Goal: Find specific page/section: Find specific page/section

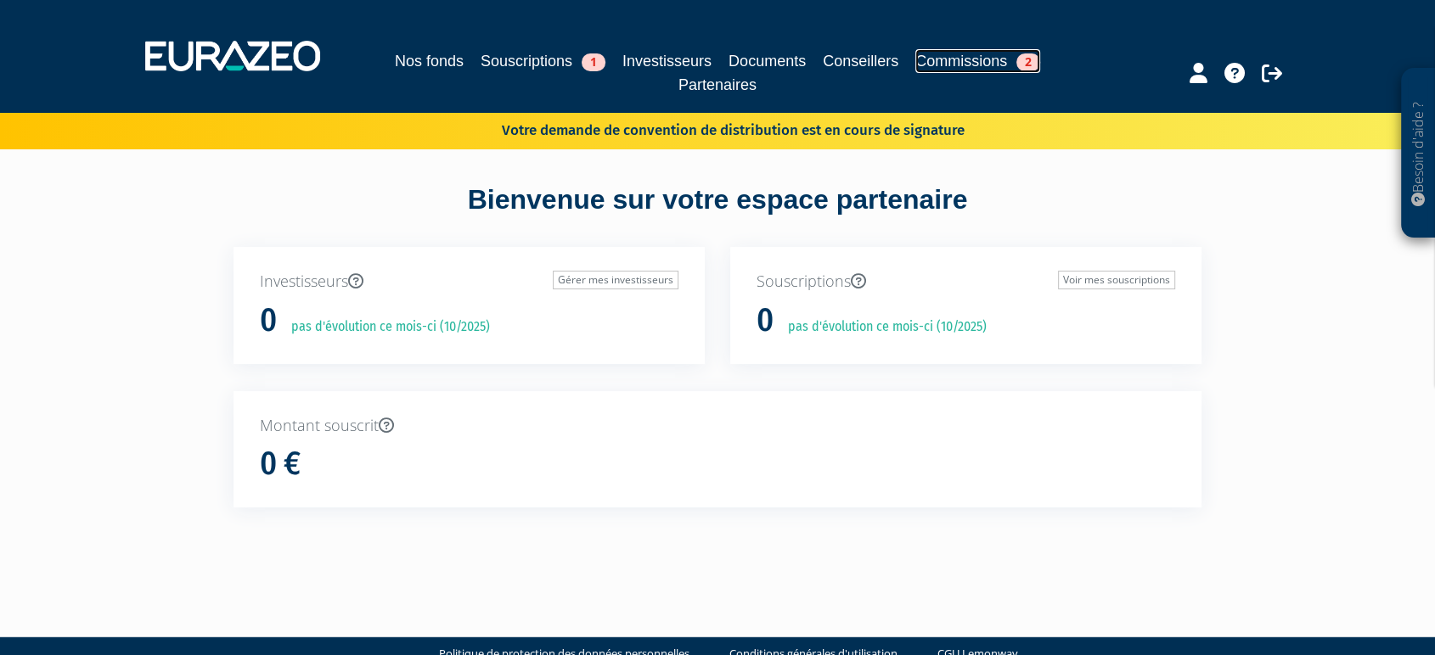
click at [973, 63] on link "Commissions 2" at bounding box center [977, 61] width 125 height 24
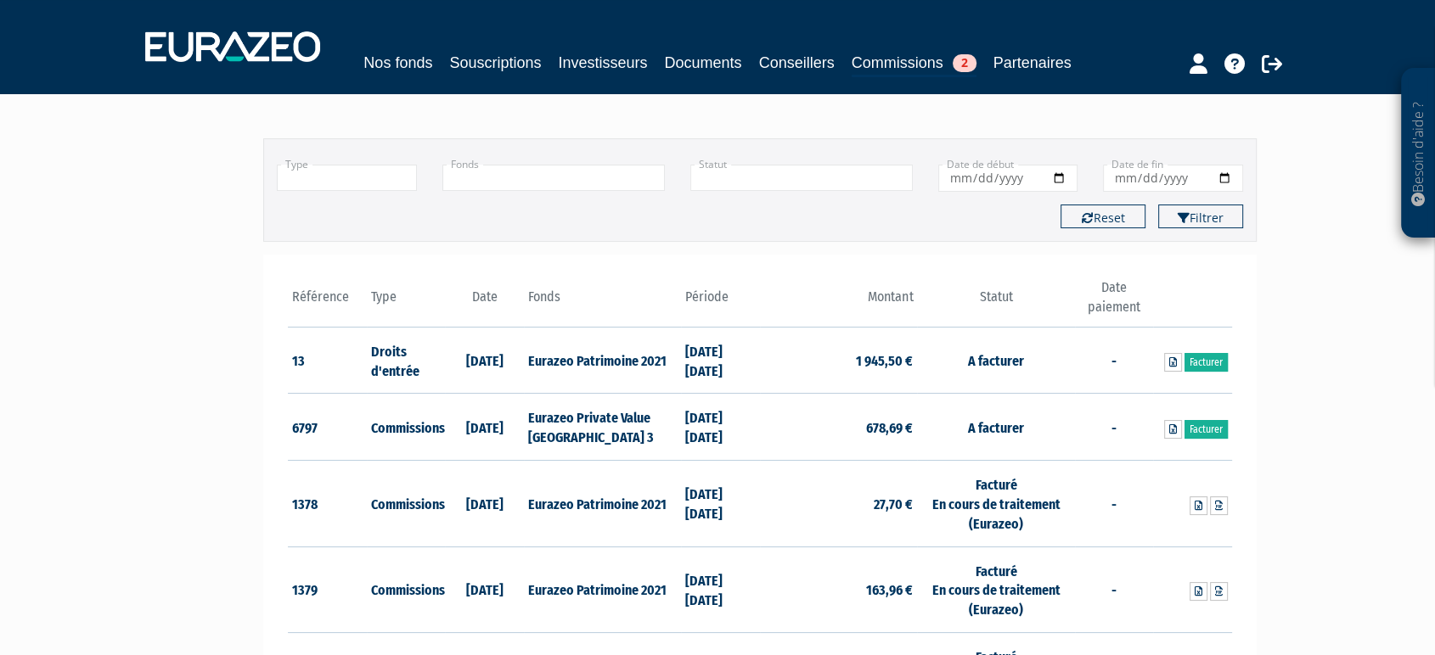
scroll to position [112, 0]
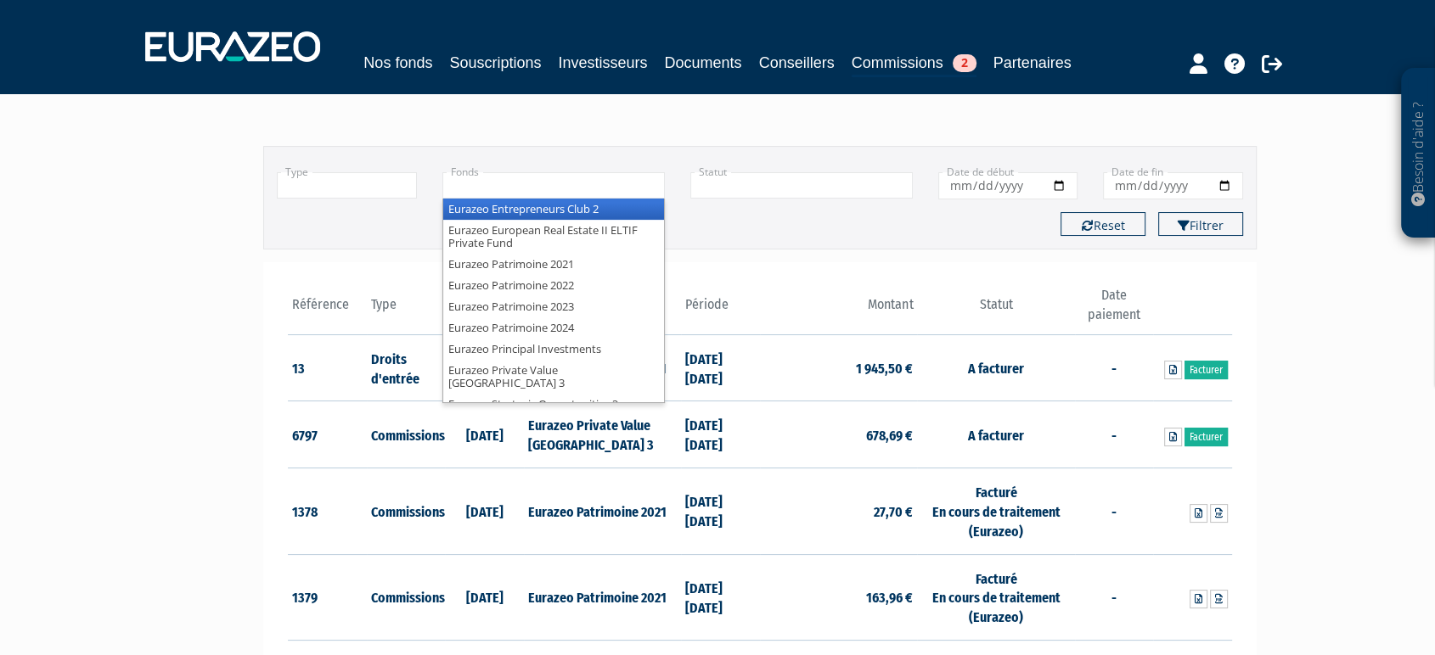
click at [549, 199] on div "Eurazeo Entrepreneurs Club 2 Eurazeo European Real Estate II ELTIF Private Fund…" at bounding box center [553, 185] width 222 height 26
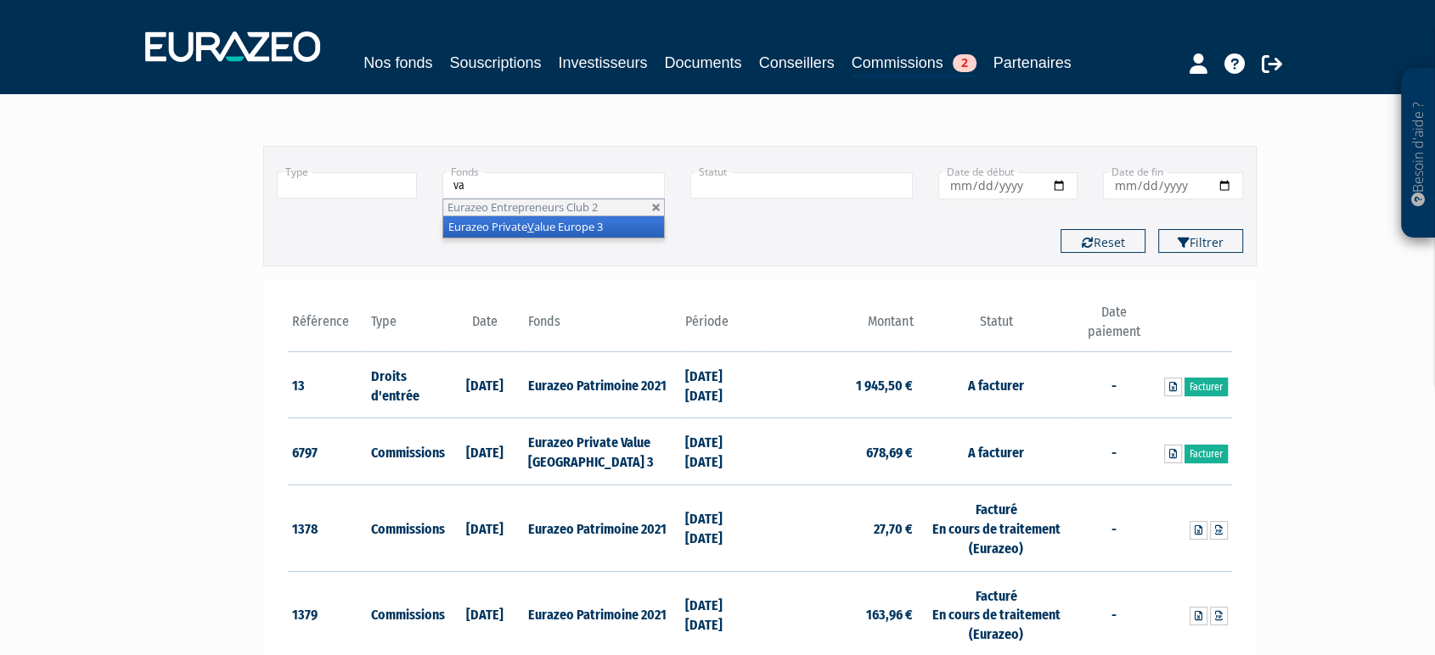
type input "val"
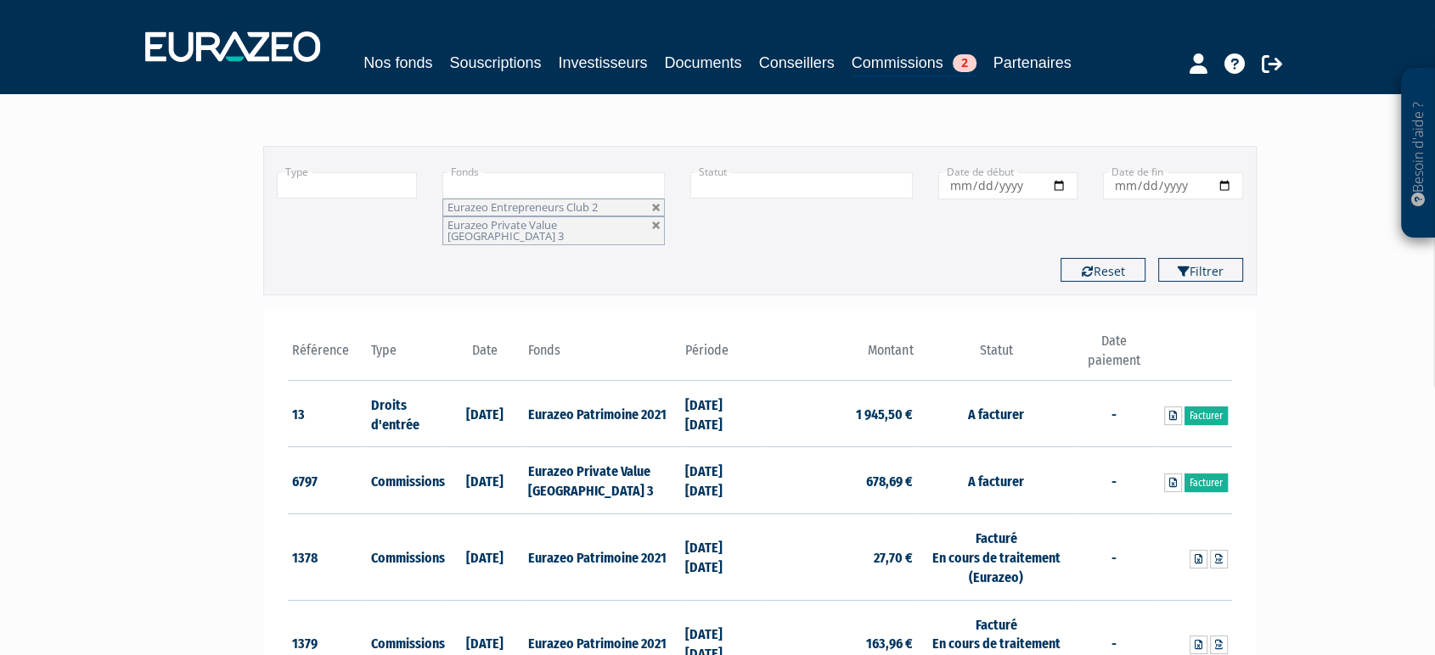
click at [1158, 258] on button "Filtrer" at bounding box center [1200, 270] width 85 height 24
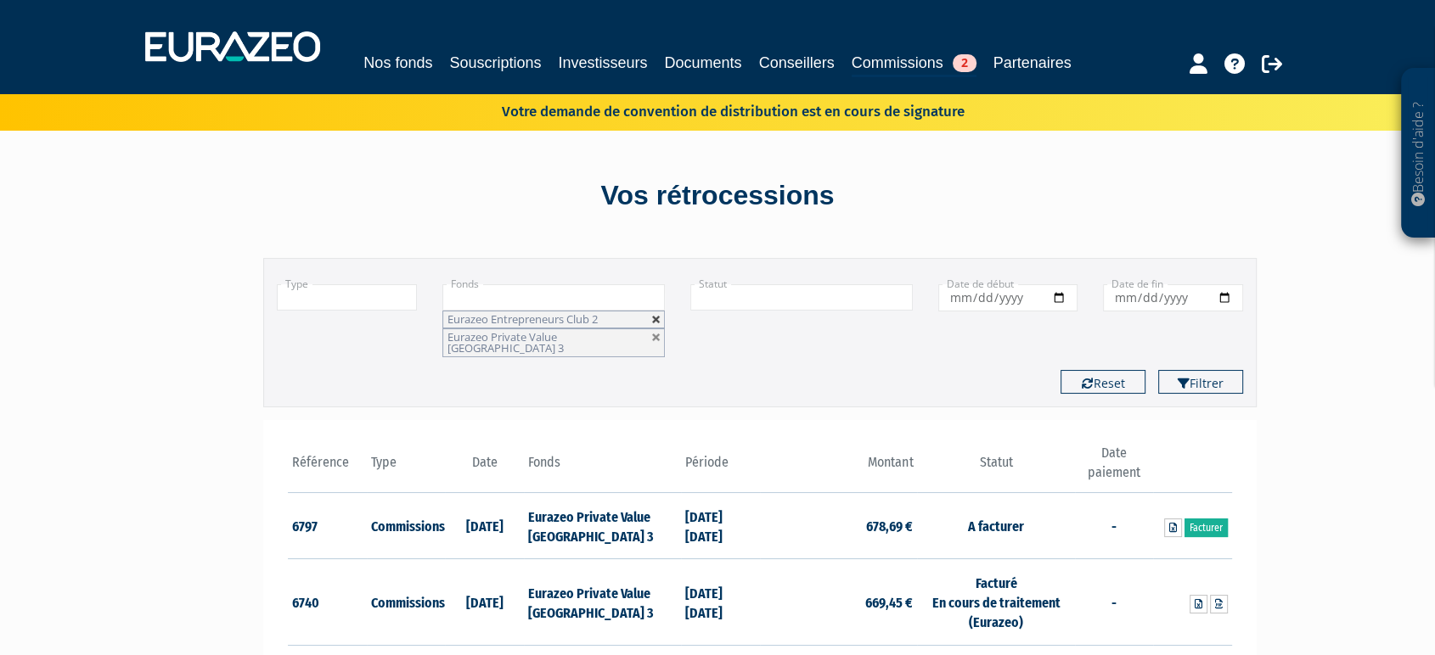
click at [655, 325] on link at bounding box center [656, 320] width 10 height 10
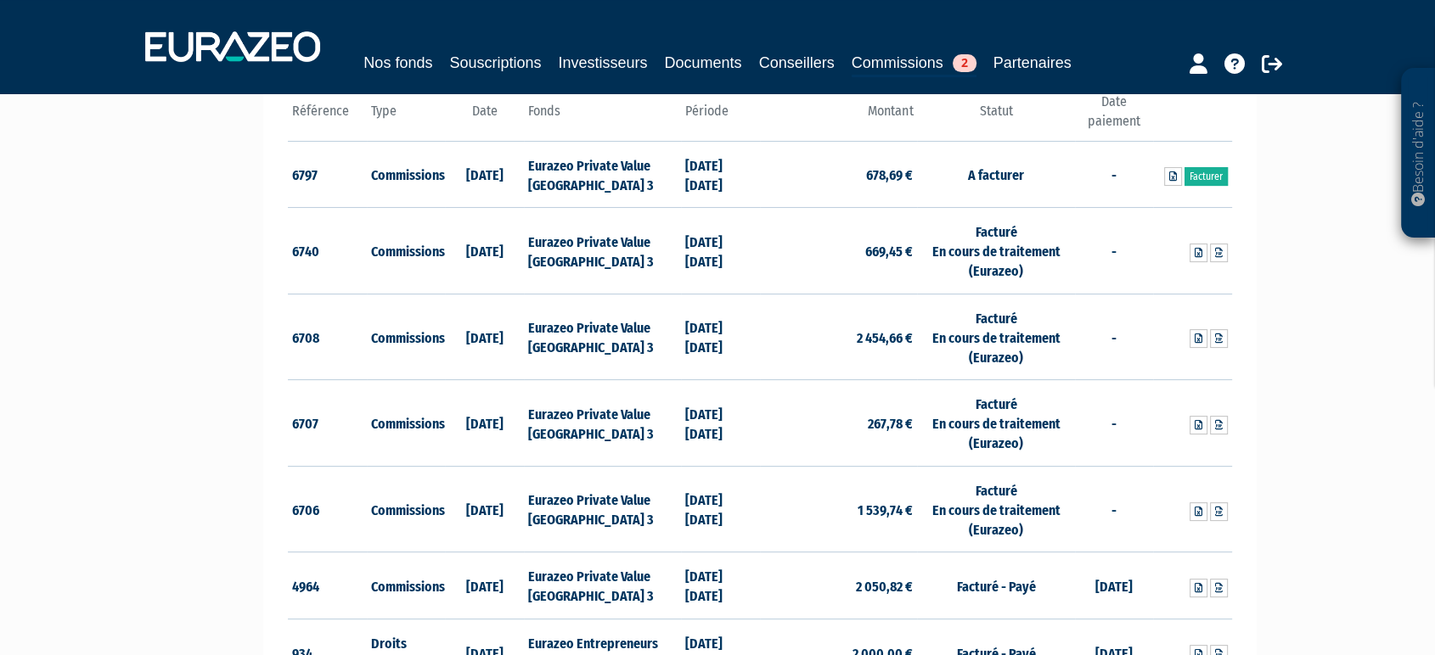
scroll to position [333, 0]
click at [1195, 259] on icon at bounding box center [1198, 254] width 8 height 10
click at [1219, 259] on icon at bounding box center [1219, 254] width 8 height 10
